Goal: Task Accomplishment & Management: Use online tool/utility

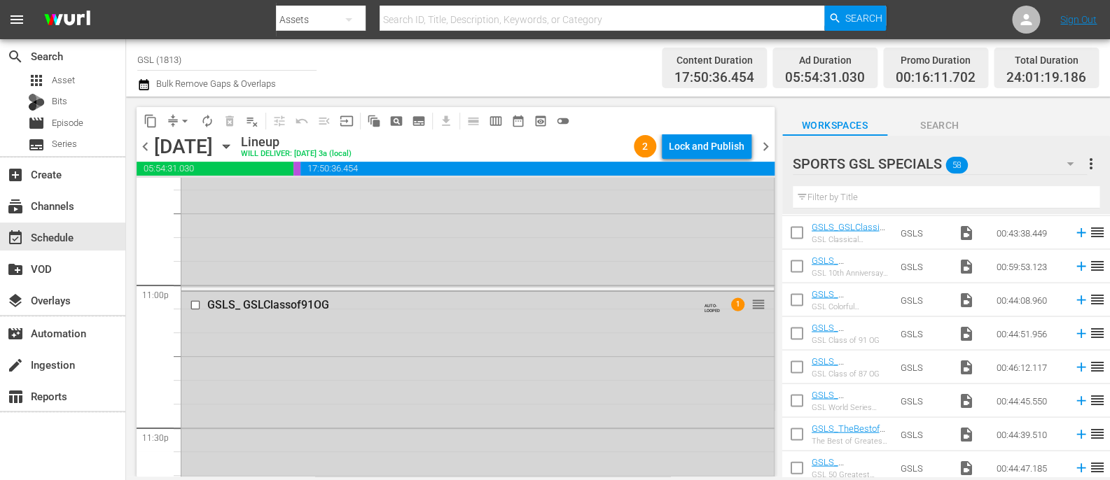
scroll to position [6564, 0]
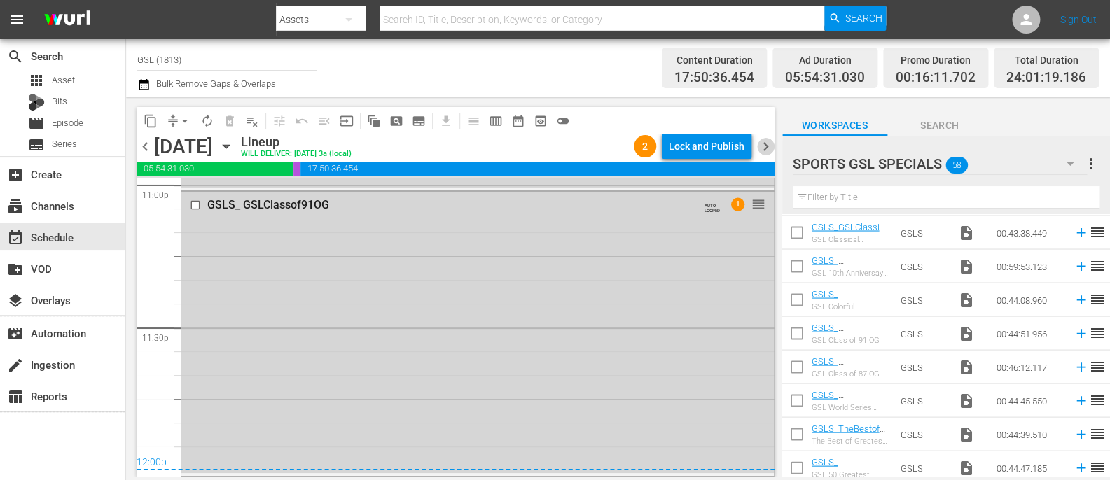
click at [772, 149] on span "chevron_right" at bounding box center [766, 147] width 18 height 18
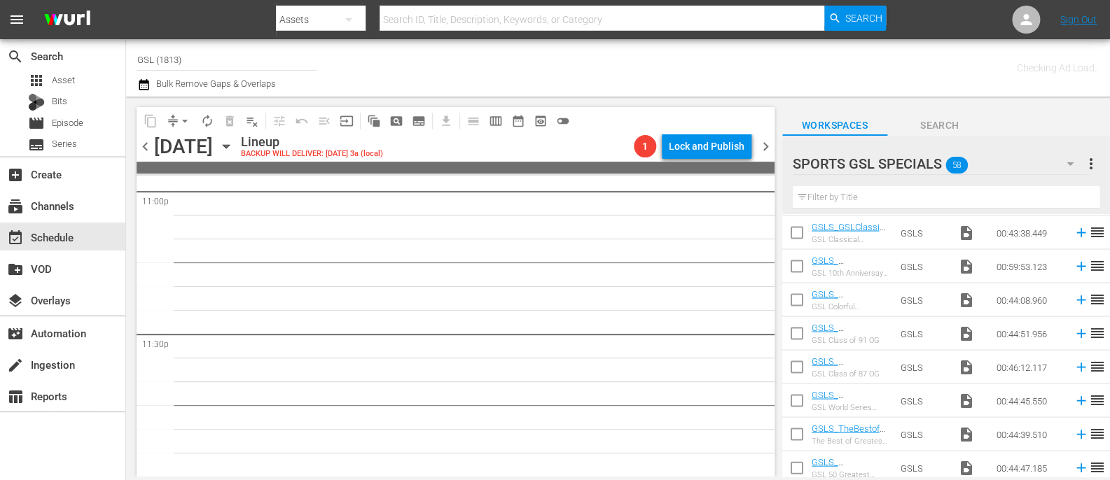
scroll to position [6532, 0]
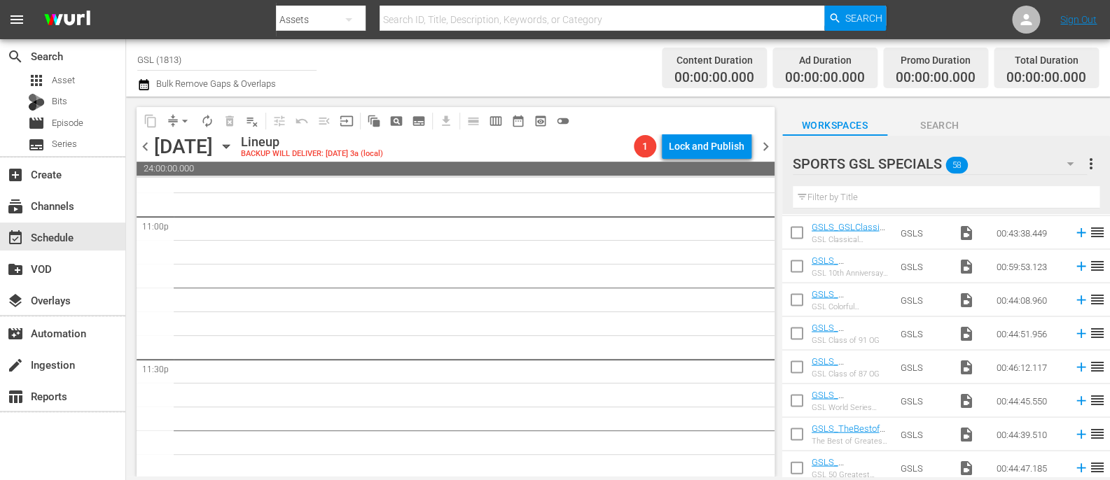
click at [1064, 166] on icon "button" at bounding box center [1069, 163] width 17 height 17
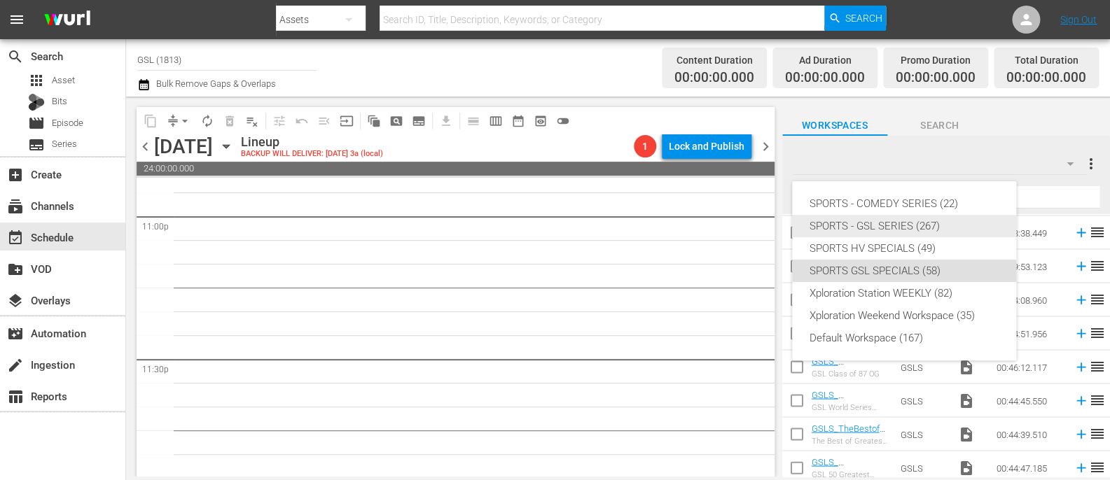
click at [911, 224] on div "SPORTS - GSL SERIES (267)" at bounding box center [904, 226] width 190 height 22
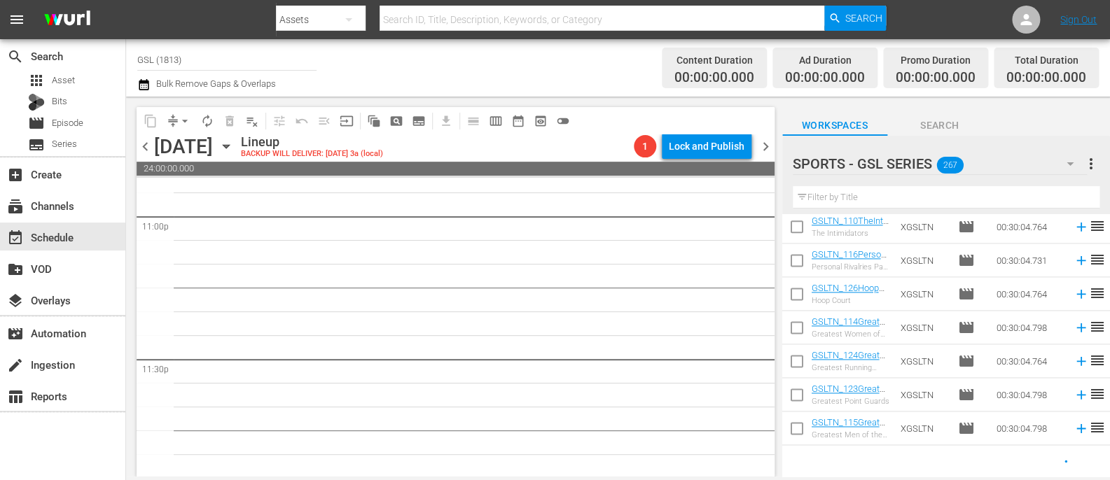
scroll to position [779, 0]
click at [887, 202] on input "text" at bounding box center [946, 197] width 307 height 22
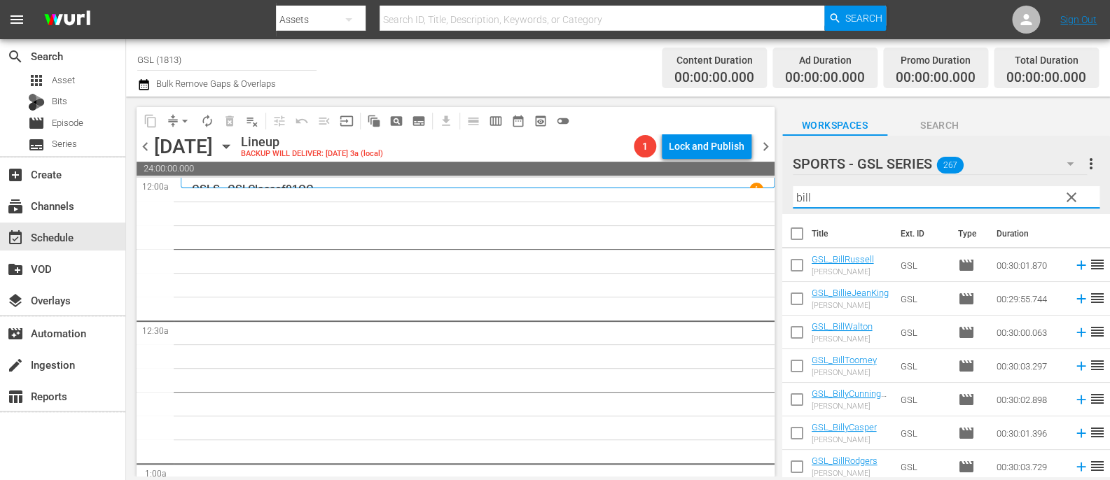
scroll to position [6, 0]
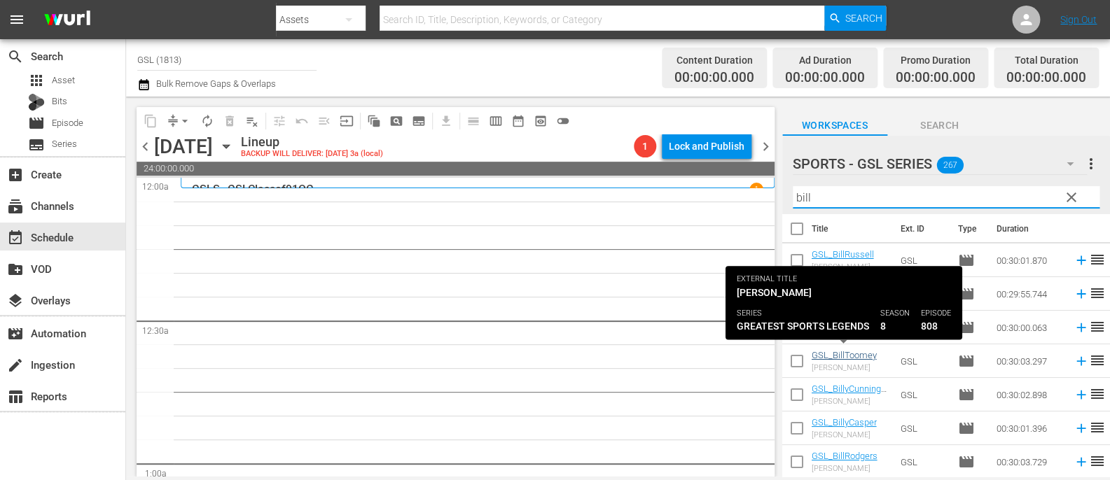
type input "bill"
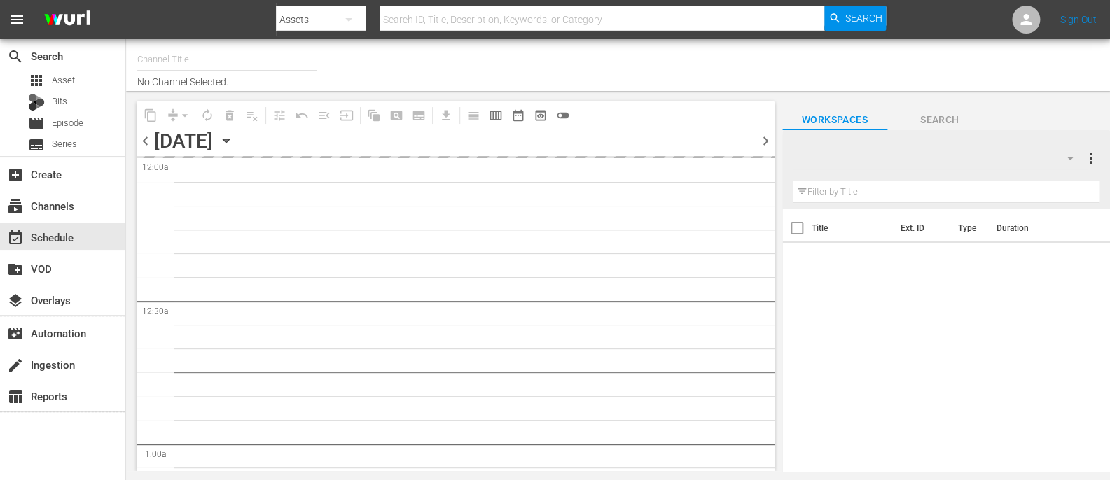
type input "GSL (1813)"
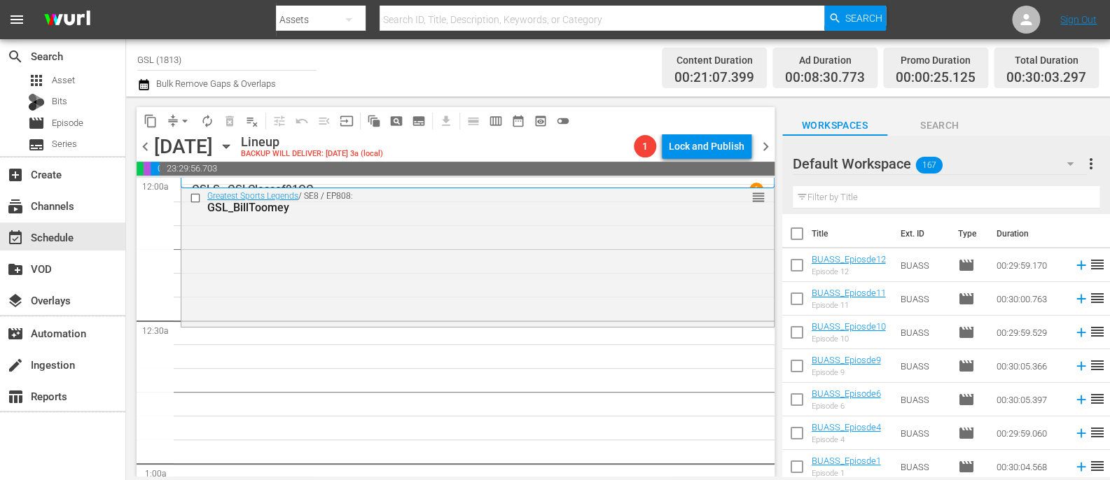
click at [1074, 167] on icon "button" at bounding box center [1069, 163] width 17 height 17
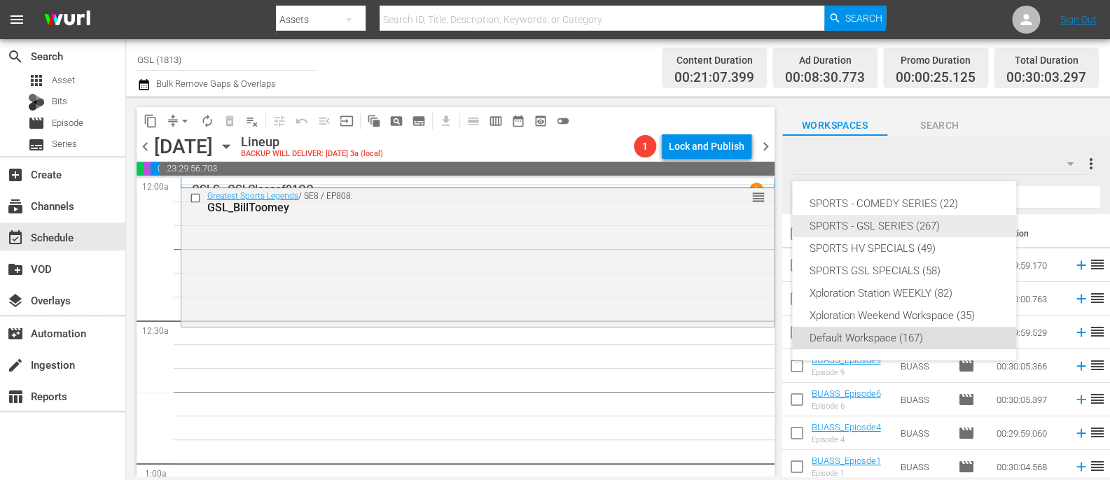
click at [968, 221] on div "SPORTS - GSL SERIES (267)" at bounding box center [904, 226] width 190 height 22
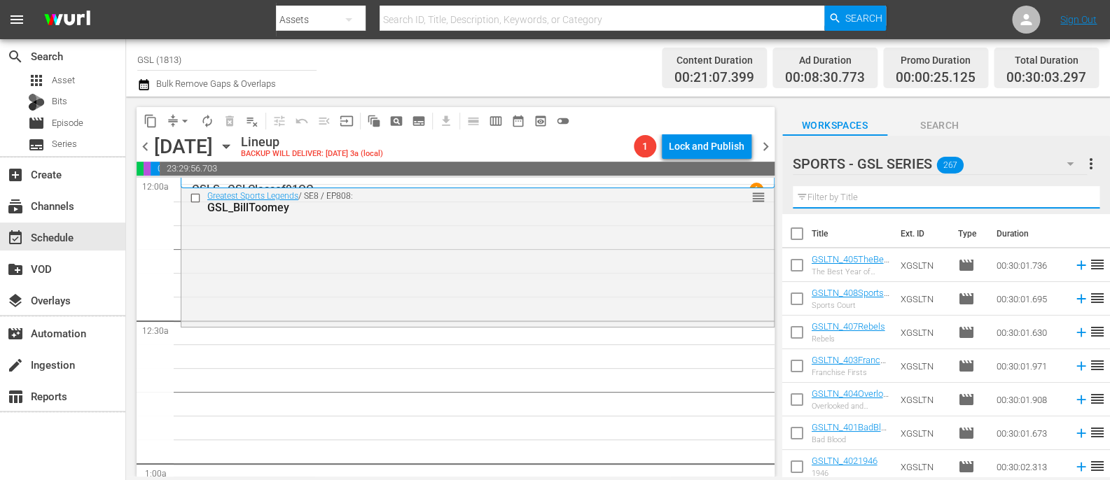
click at [830, 205] on input "text" at bounding box center [946, 197] width 307 height 22
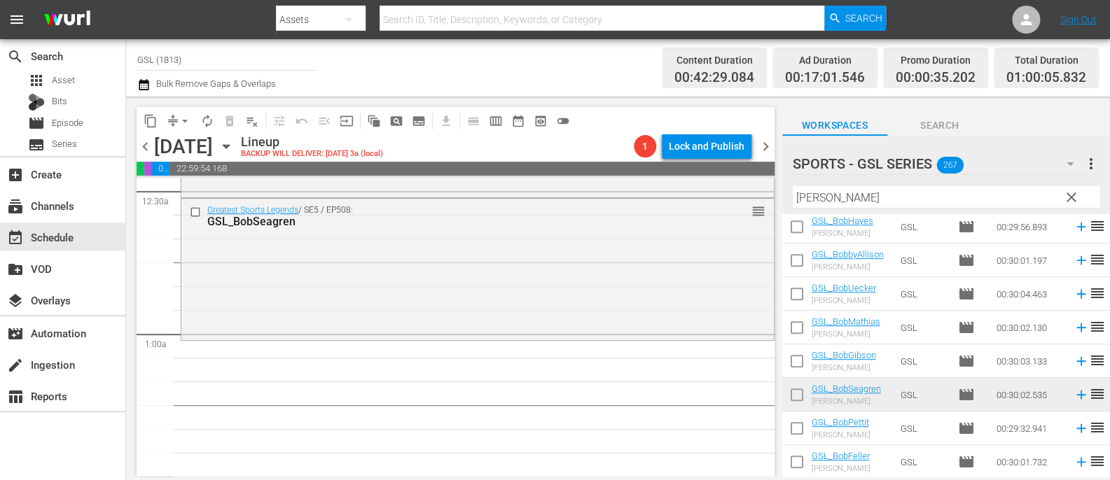
scroll to position [132, 0]
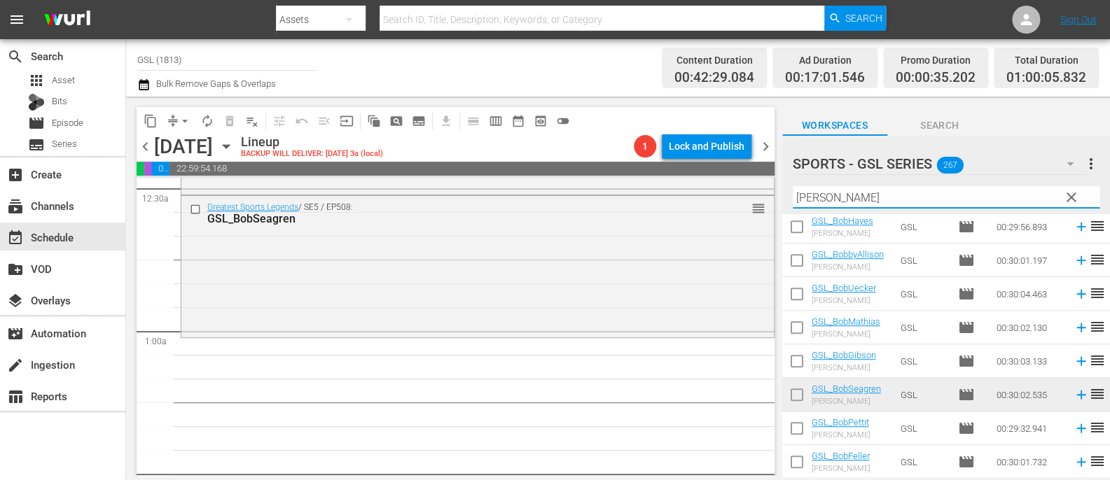
drag, startPoint x: 835, startPoint y: 200, endPoint x: 769, endPoint y: 199, distance: 66.5
click at [793, 199] on input "bob" at bounding box center [946, 197] width 307 height 22
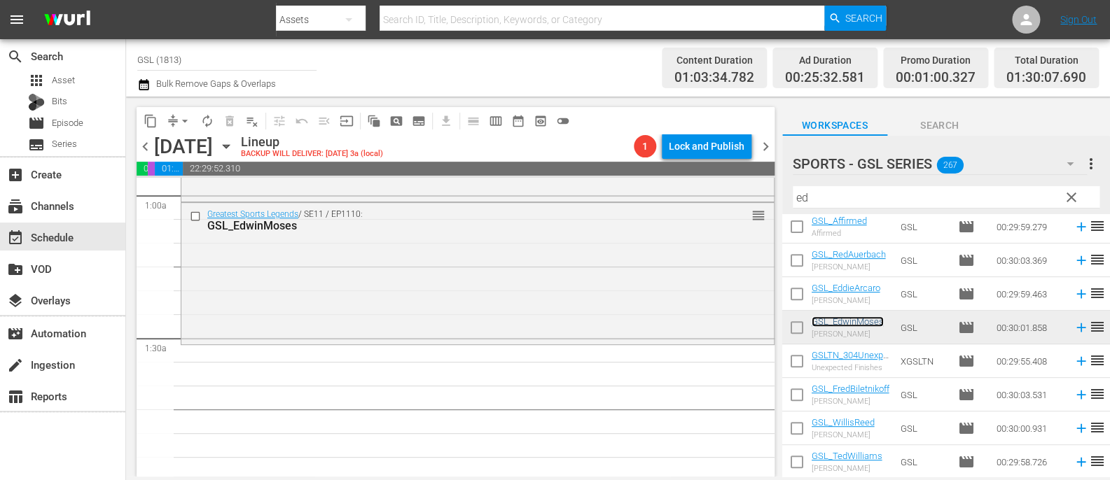
scroll to position [299, 0]
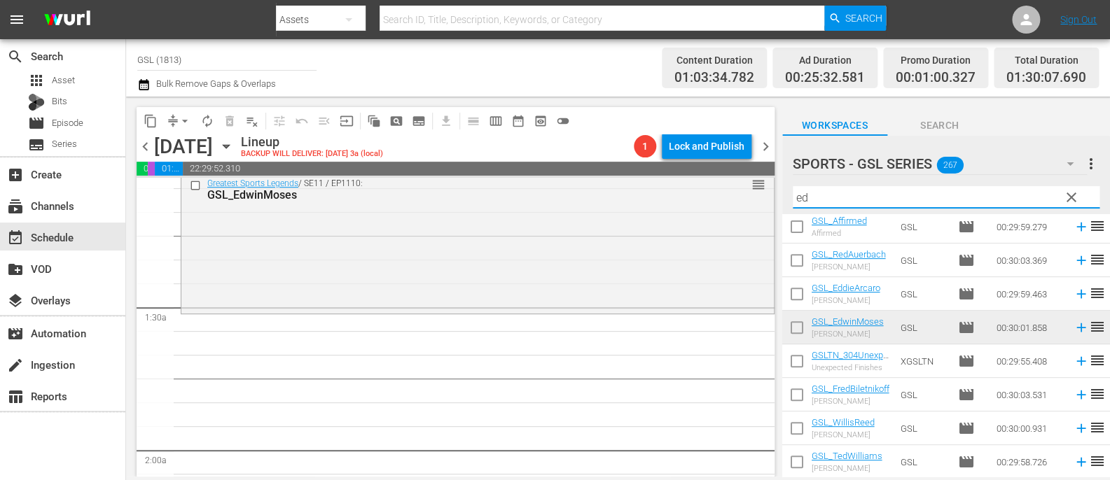
drag, startPoint x: 831, startPoint y: 196, endPoint x: 692, endPoint y: 185, distance: 139.1
click at [793, 186] on input "ed" at bounding box center [946, 197] width 307 height 22
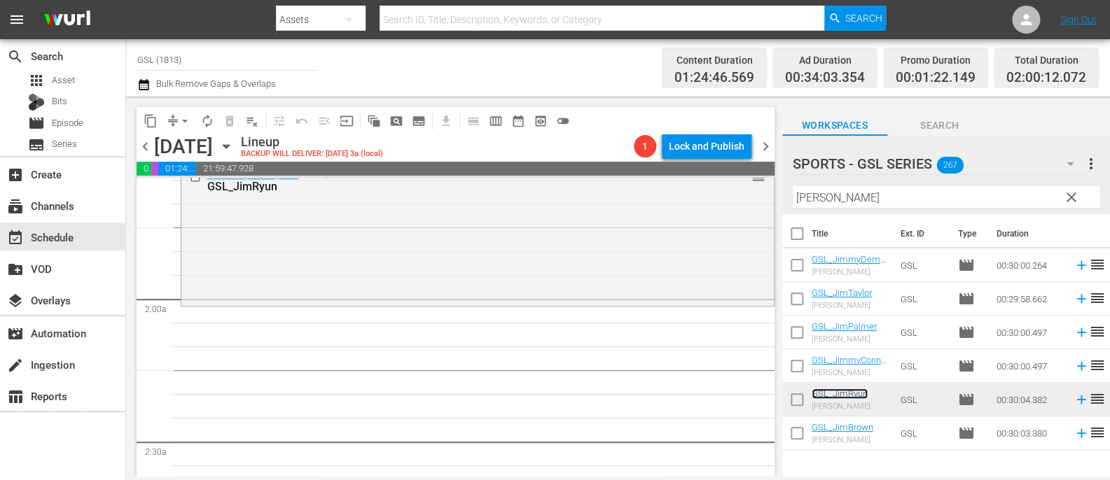
scroll to position [452, 0]
drag, startPoint x: 814, startPoint y: 198, endPoint x: 729, endPoint y: 179, distance: 87.6
click at [793, 186] on input "jim" at bounding box center [946, 197] width 307 height 22
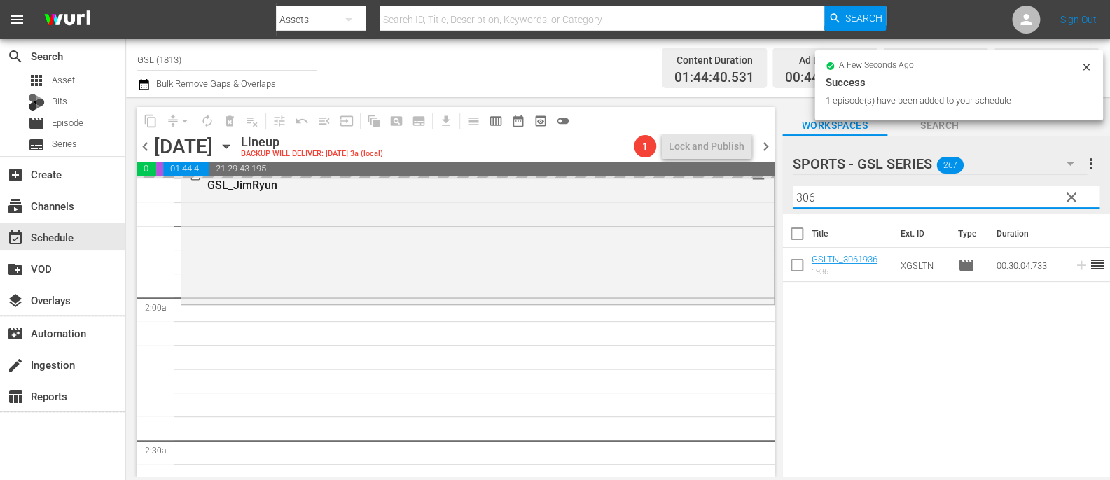
drag, startPoint x: 828, startPoint y: 199, endPoint x: 747, endPoint y: 188, distance: 82.0
click at [793, 188] on input "306" at bounding box center [946, 197] width 307 height 22
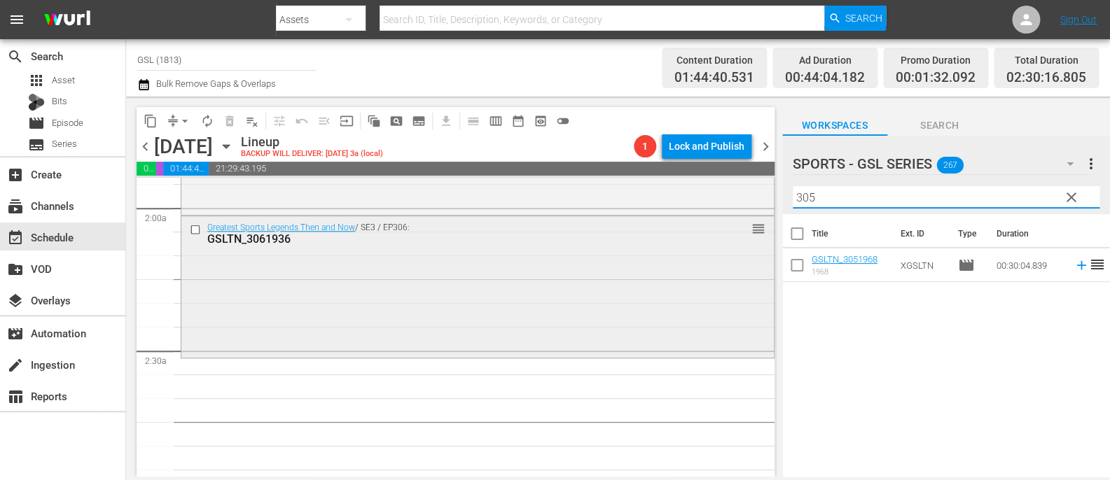
scroll to position [542, 0]
type input "305"
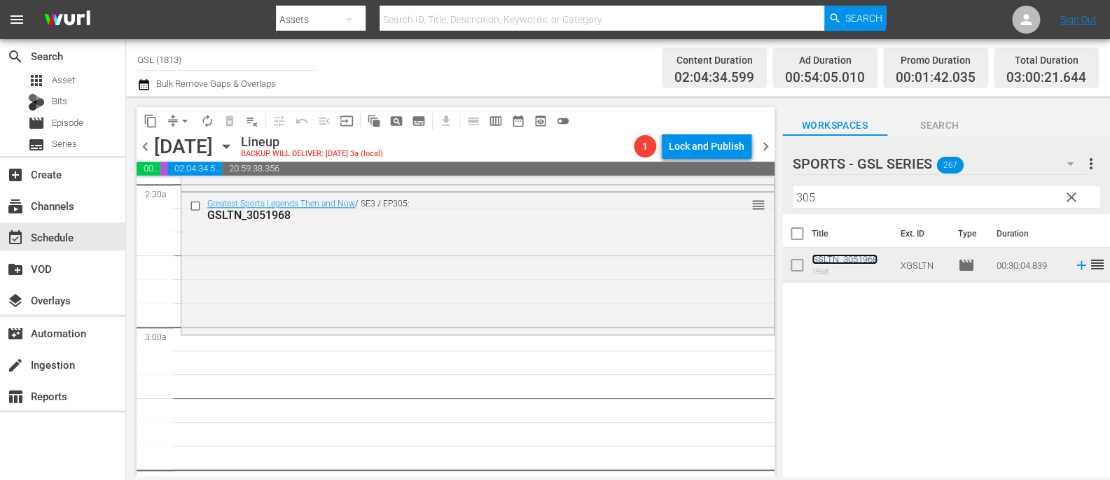
scroll to position [730, 0]
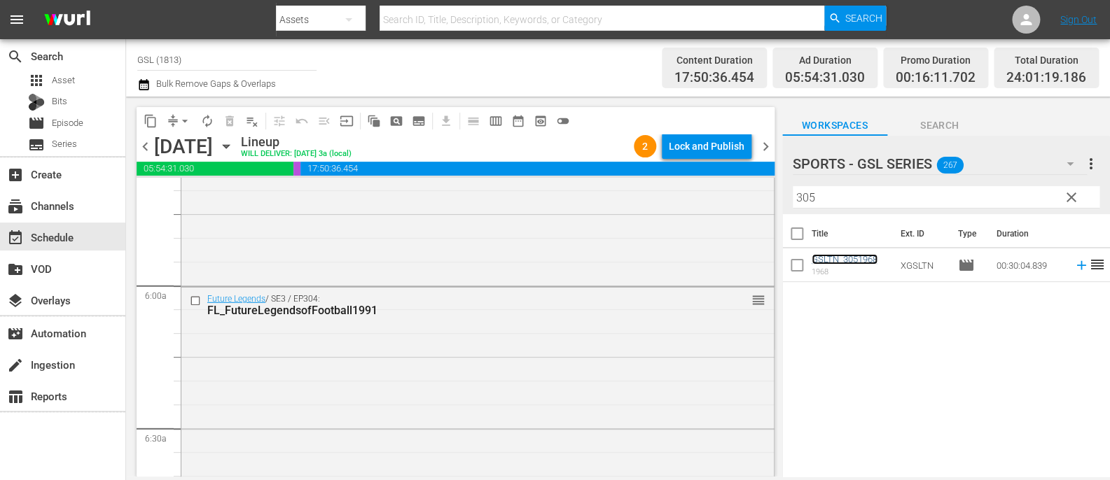
scroll to position [1559, 0]
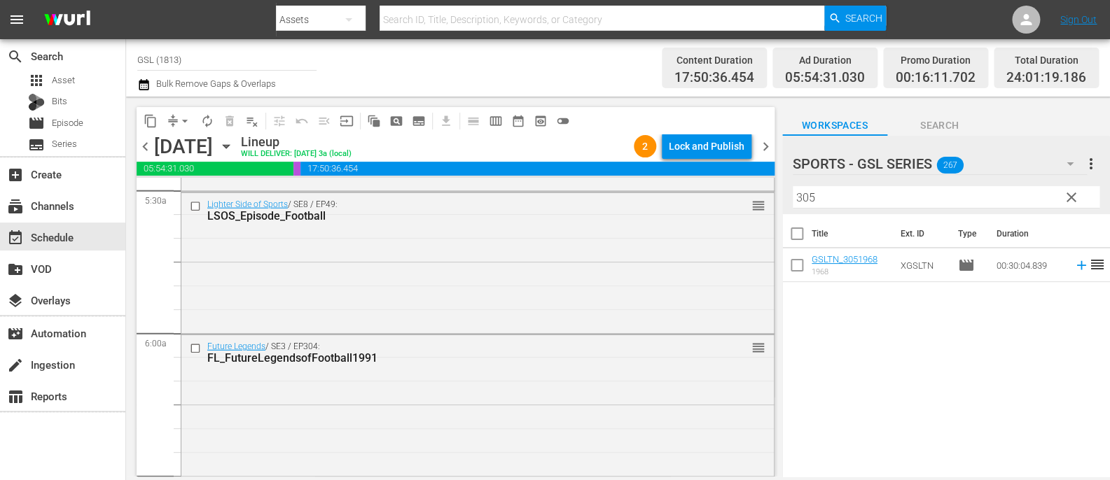
click at [762, 146] on span "chevron_right" at bounding box center [766, 147] width 18 height 18
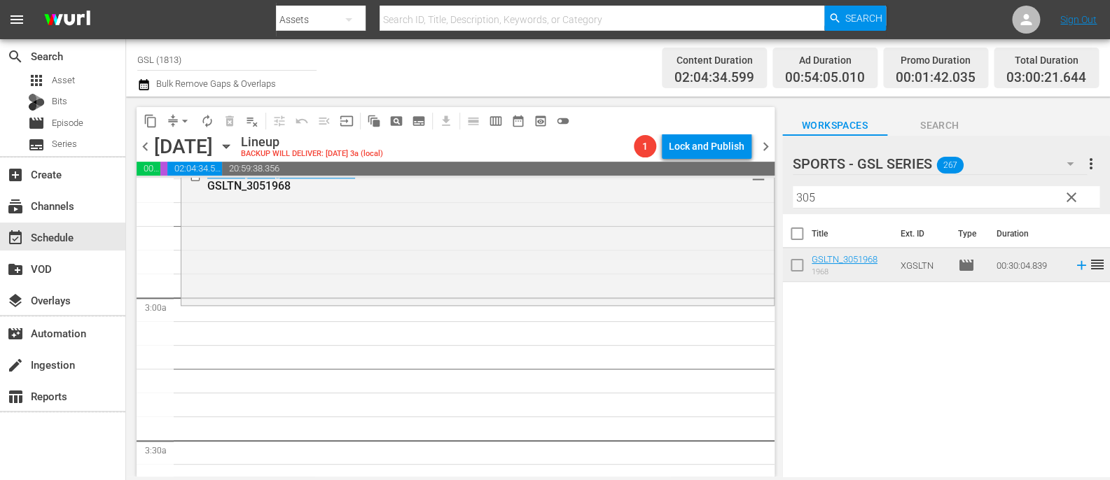
scroll to position [741, 0]
click at [1072, 197] on span "clear" at bounding box center [1071, 197] width 17 height 17
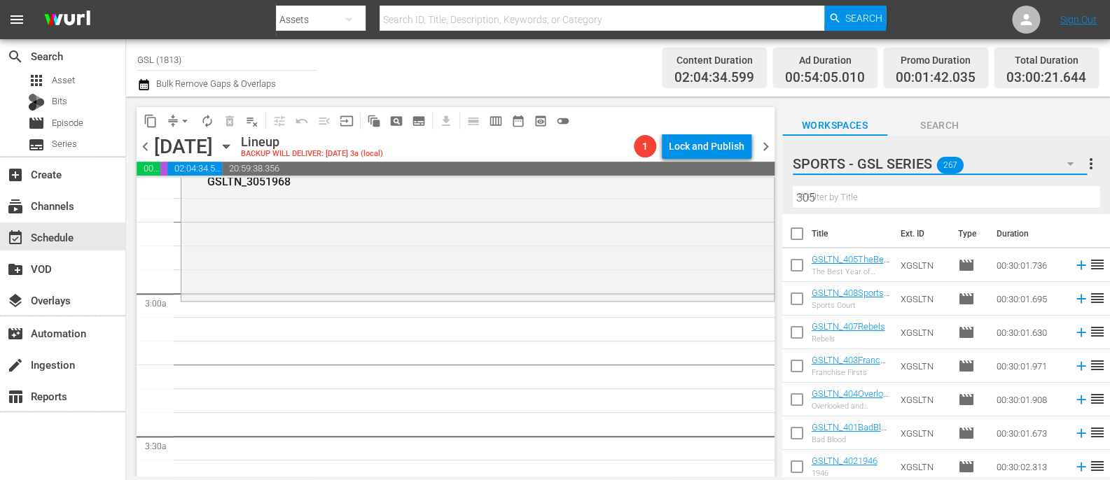
click at [1072, 165] on icon "button" at bounding box center [1069, 163] width 17 height 17
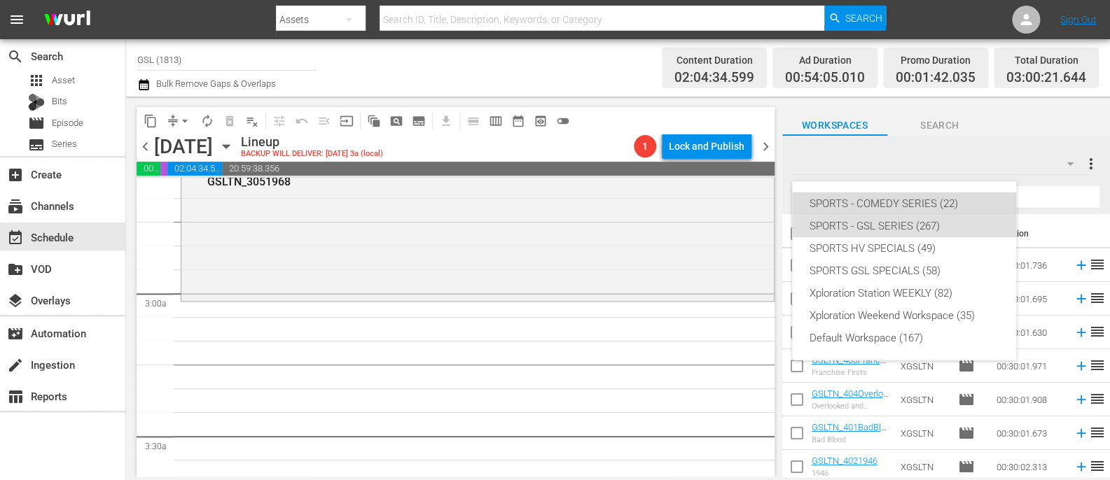
click at [972, 205] on div "SPORTS - COMEDY SERIES (22)" at bounding box center [904, 204] width 190 height 22
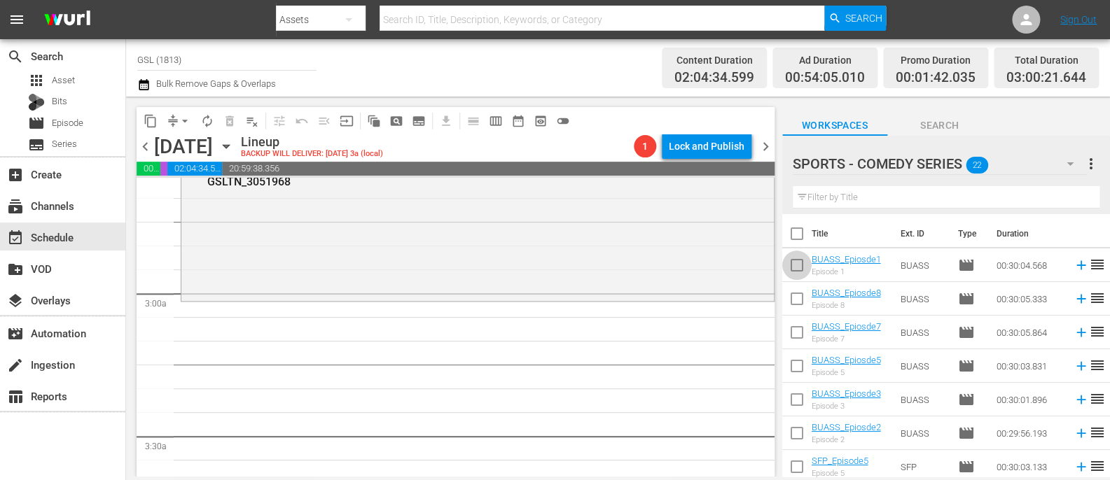
click at [799, 275] on input "checkbox" at bounding box center [796, 267] width 29 height 29
checkbox input "true"
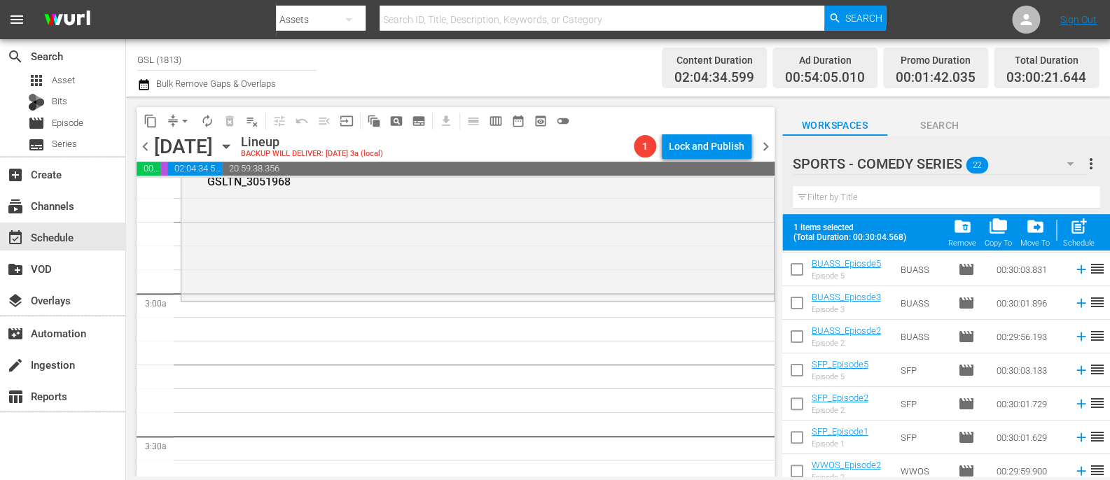
scroll to position [134, 0]
click at [798, 366] on input "checkbox" at bounding box center [796, 372] width 29 height 29
checkbox input "true"
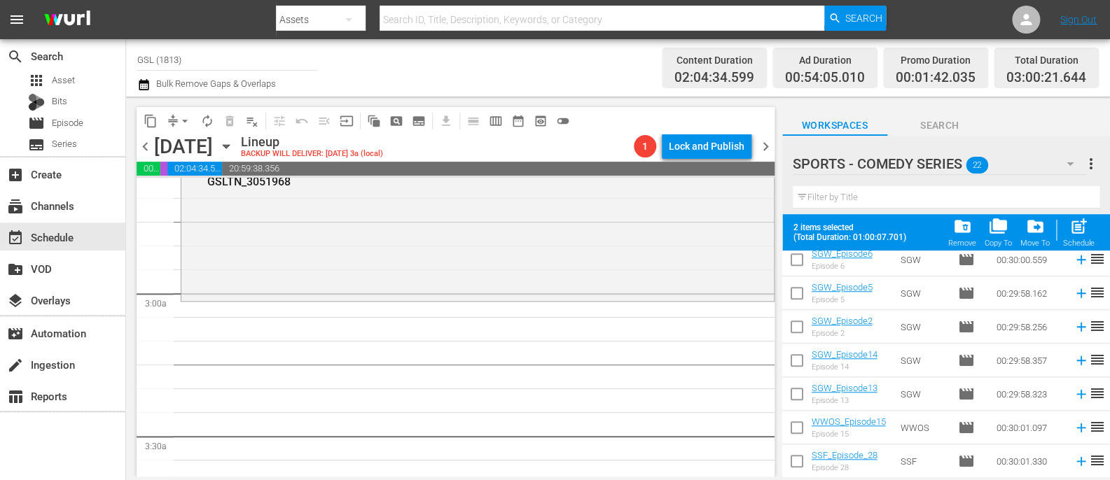
scroll to position [546, 0]
click at [797, 401] on input "checkbox" at bounding box center [796, 397] width 29 height 29
checkbox input "true"
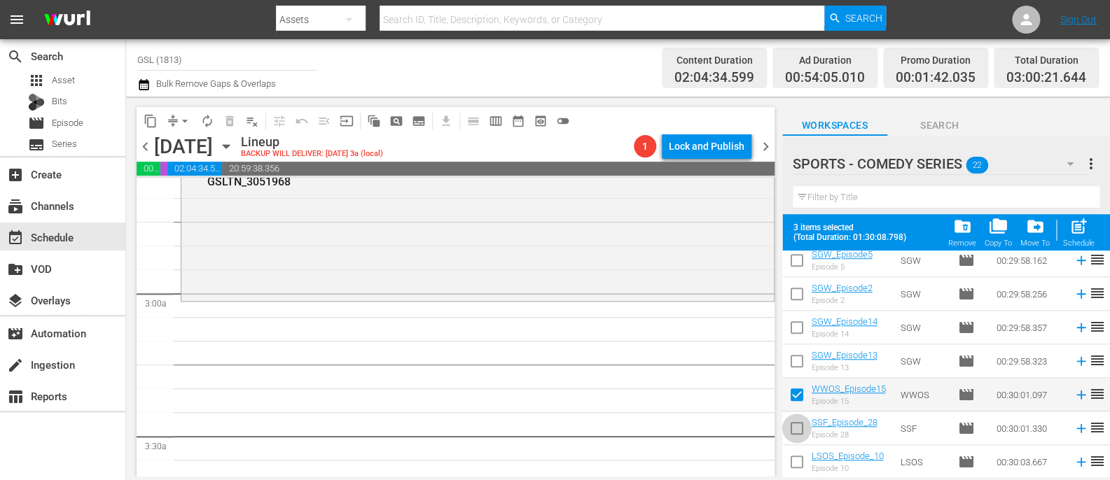
click at [800, 430] on input "checkbox" at bounding box center [796, 431] width 29 height 29
checkbox input "true"
click at [797, 466] on input "checkbox" at bounding box center [796, 464] width 29 height 29
checkbox input "true"
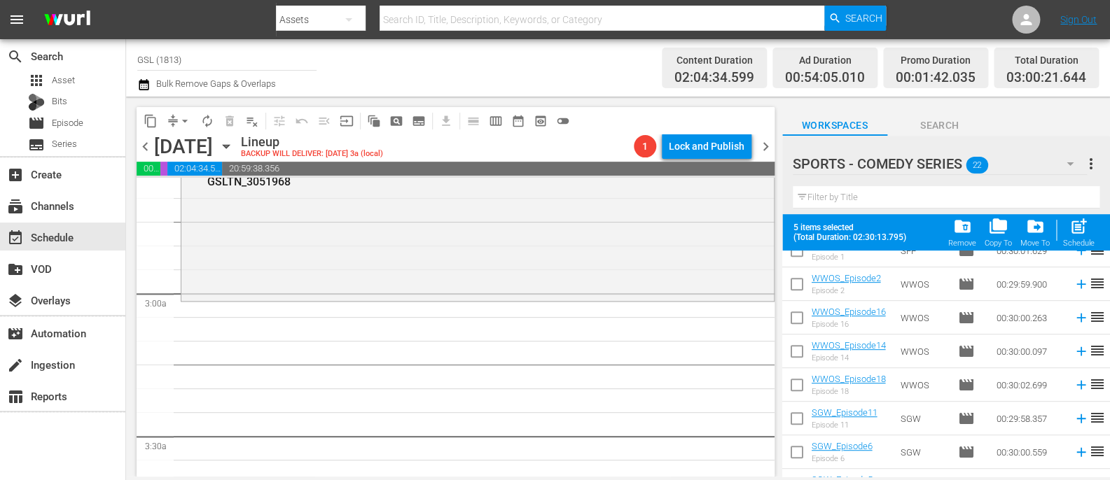
scroll to position [353, 0]
click at [796, 379] on input "checkbox" at bounding box center [796, 388] width 29 height 29
checkbox input "true"
